Goal: Check status: Check status

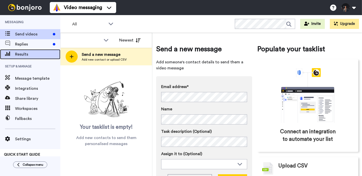
click at [32, 58] on div "Results" at bounding box center [30, 54] width 60 height 10
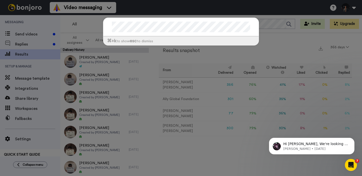
click at [288, 51] on div "⌘ +k to show esc to dismiss" at bounding box center [181, 88] width 362 height 176
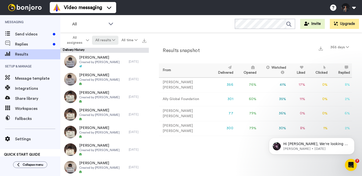
click at [108, 42] on button "All results" at bounding box center [105, 40] width 26 height 9
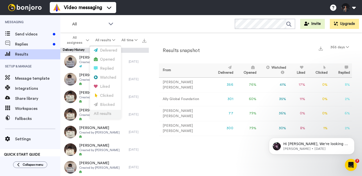
click at [108, 114] on div "All results" at bounding box center [105, 114] width 23 height 6
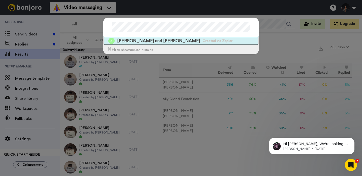
click at [245, 41] on div "[PERSON_NAME] and [PERSON_NAME] Created via Zapier" at bounding box center [180, 40] width 155 height 9
